Goal: Task Accomplishment & Management: Use online tool/utility

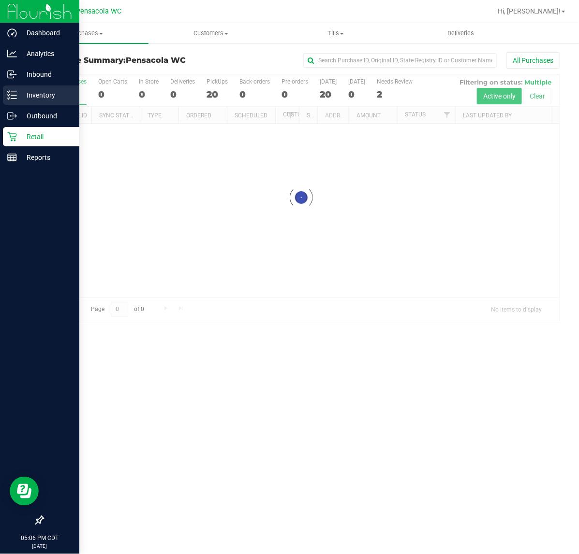
click at [11, 100] on icon at bounding box center [12, 95] width 10 height 10
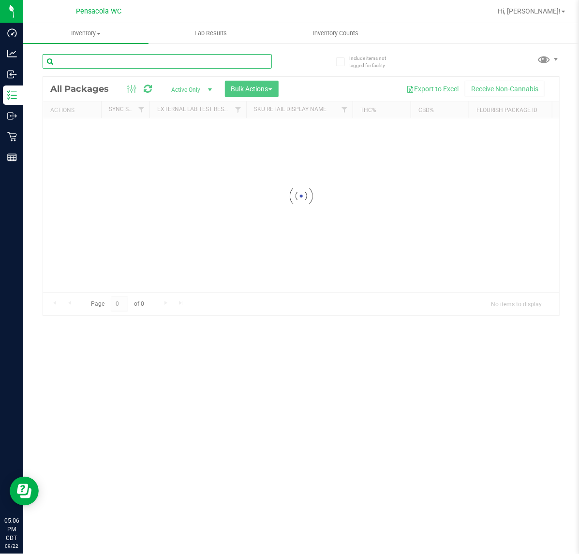
click at [156, 59] on input "text" at bounding box center [157, 61] width 229 height 15
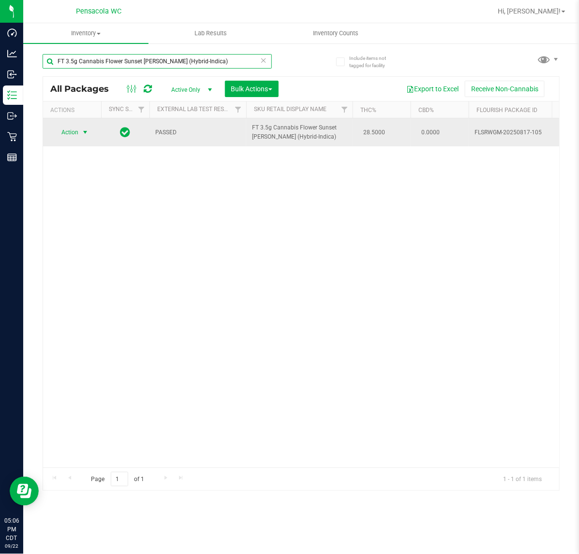
type input "FT 3.5g Cannabis Flower Sunset [PERSON_NAME] (Hybrid-Indica)"
click at [75, 138] on span "Action" at bounding box center [66, 133] width 26 height 14
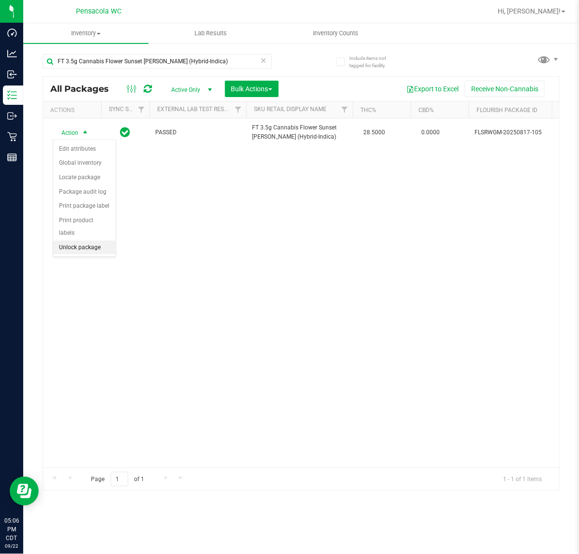
click at [86, 241] on li "Unlock package" at bounding box center [84, 248] width 62 height 15
